Goal: Information Seeking & Learning: Learn about a topic

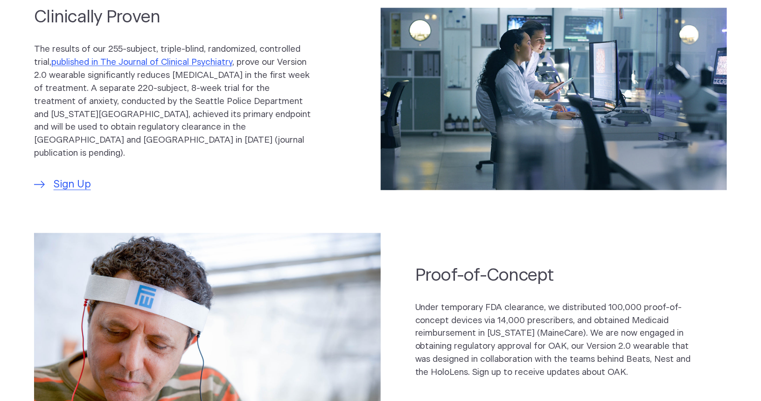
scroll to position [513, 0]
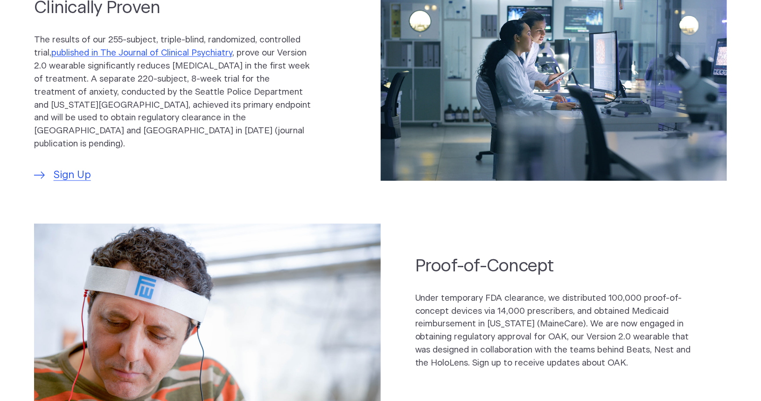
click at [258, 145] on div "Clinically Proven The results of our 255-subject, triple-blind, randomized, con…" at bounding box center [190, 89] width 312 height 187
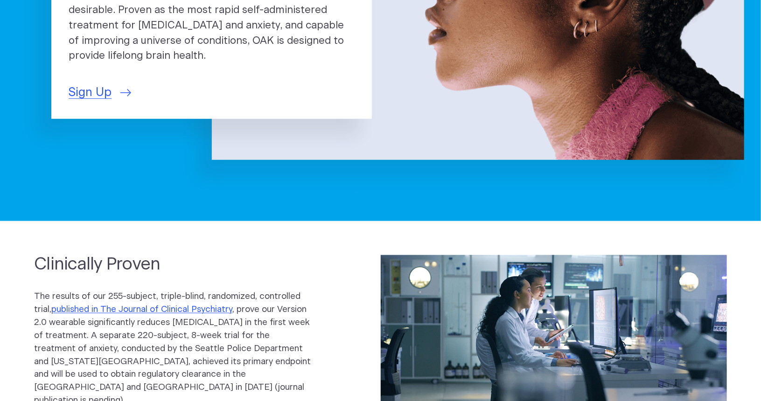
scroll to position [0, 0]
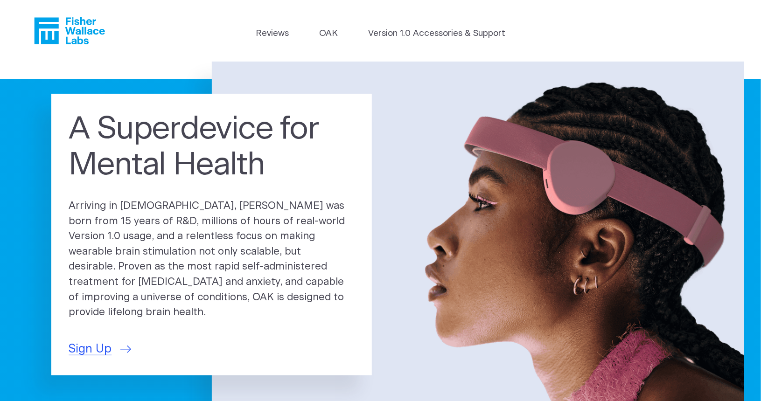
drag, startPoint x: 316, startPoint y: 299, endPoint x: 308, endPoint y: 111, distance: 188.2
drag, startPoint x: 178, startPoint y: 38, endPoint x: 183, endPoint y: 38, distance: 5.2
click at [178, 38] on header "Reviews OAK Version 1.0 Accessories & Support" at bounding box center [380, 31] width 761 height 62
click at [333, 34] on link "OAK" at bounding box center [328, 33] width 19 height 13
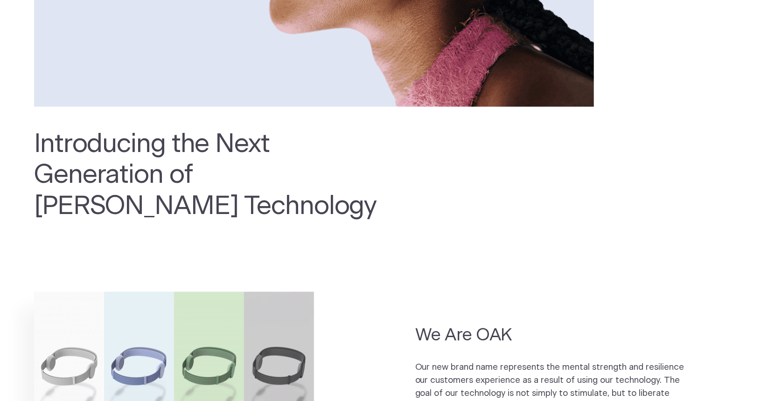
scroll to position [373, 0]
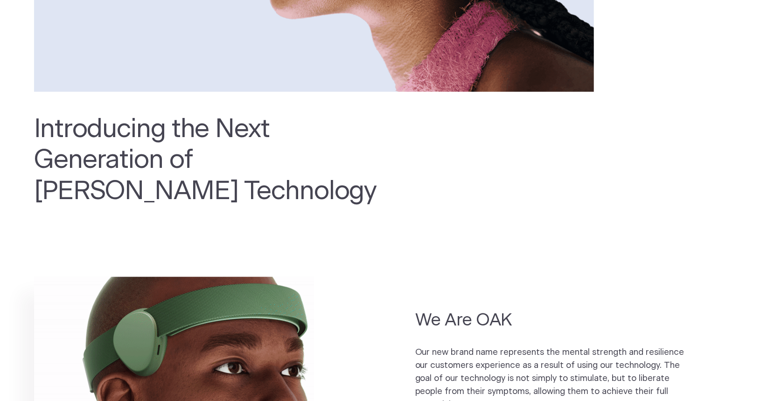
click at [229, 189] on h2 "Introducing the Next Generation of Fisher Wallace Technology" at bounding box center [206, 160] width 345 height 93
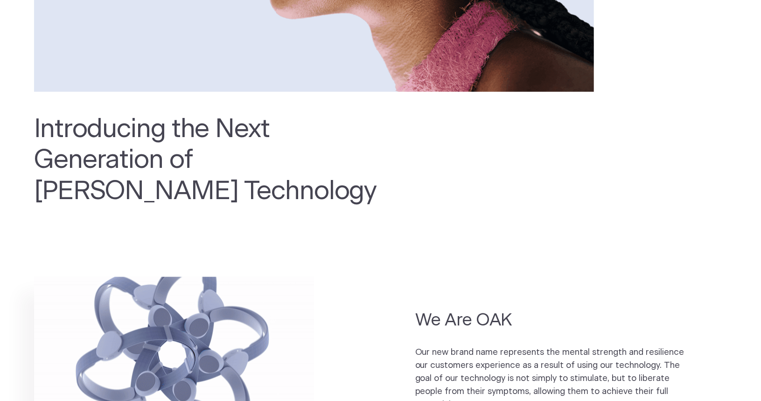
click at [229, 189] on h2 "Introducing the Next Generation of Fisher Wallace Technology" at bounding box center [206, 160] width 345 height 93
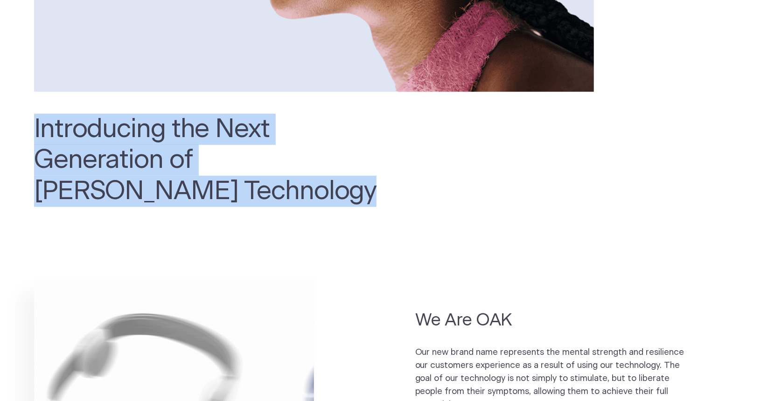
click at [229, 189] on h2 "Introducing the Next Generation of Fisher Wallace Technology" at bounding box center [206, 160] width 345 height 93
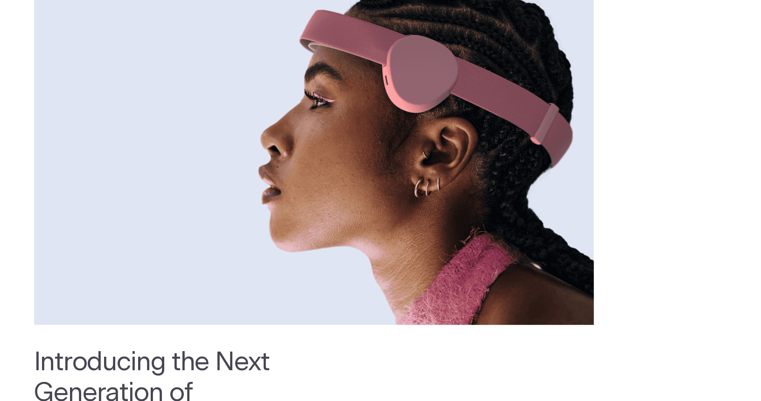
scroll to position [0, 0]
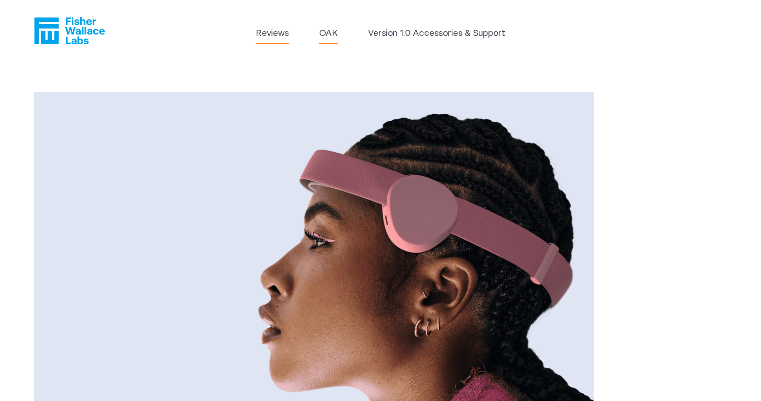
click at [269, 36] on link "Reviews" at bounding box center [272, 33] width 33 height 13
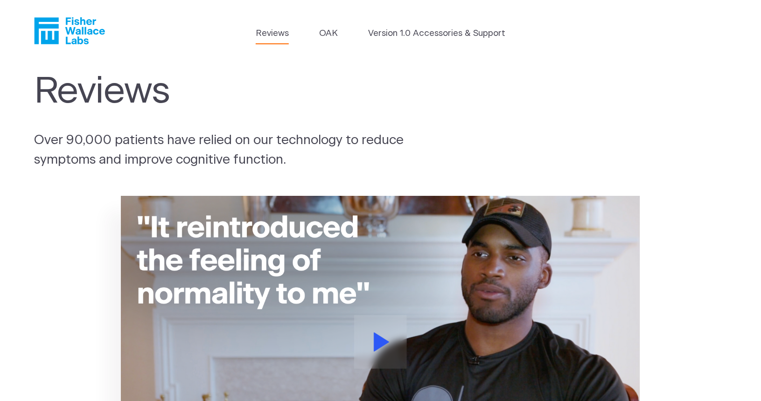
click at [64, 39] on icon "Fisher Wallace" at bounding box center [69, 30] width 71 height 27
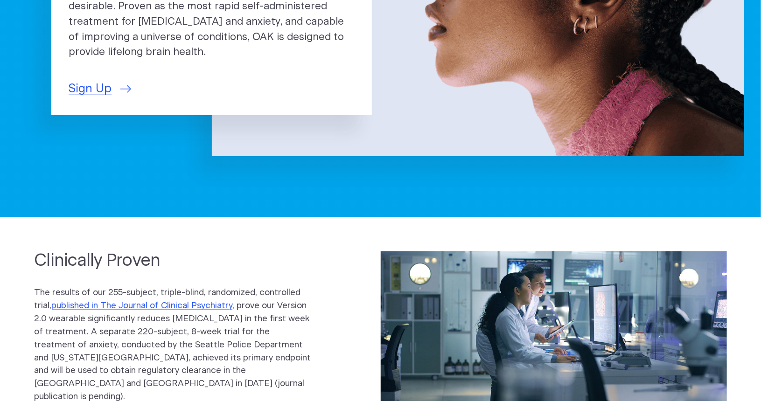
scroll to position [373, 0]
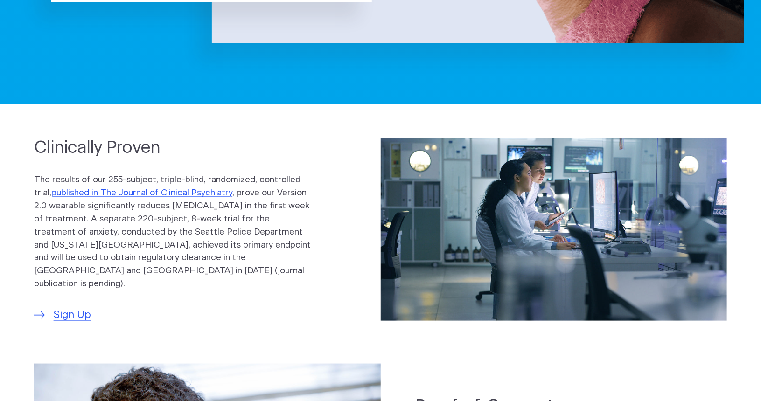
click at [254, 271] on p "The results of our 255-subject, triple-blind, randomized, controlled trial, pub…" at bounding box center [172, 232] width 277 height 117
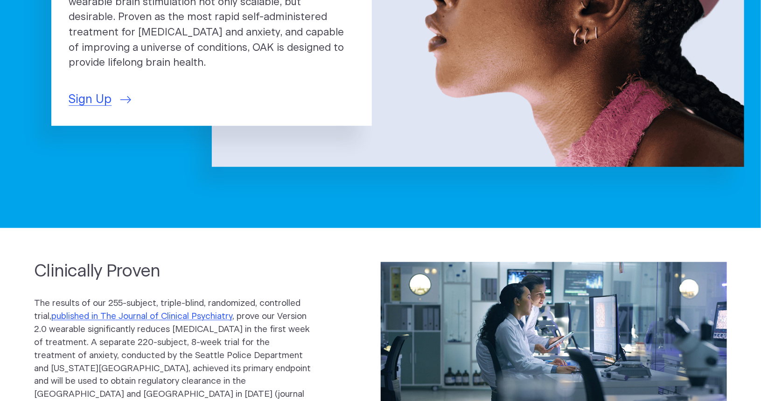
scroll to position [0, 0]
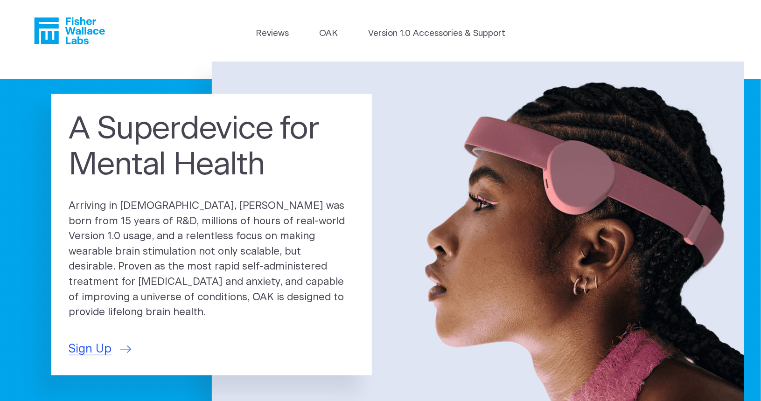
drag, startPoint x: 334, startPoint y: 237, endPoint x: 312, endPoint y: -16, distance: 253.9
click at [193, 107] on div "A Superdevice for Mental Health Arriving in [DEMOGRAPHIC_DATA], [PERSON_NAME] w…" at bounding box center [211, 235] width 320 height 282
